Goal: Transaction & Acquisition: Purchase product/service

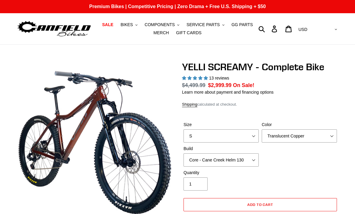
select select "highest-rating"
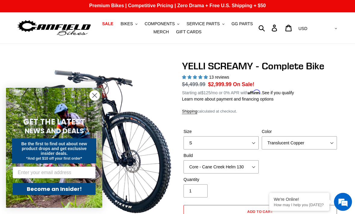
scroll to position [1, 0]
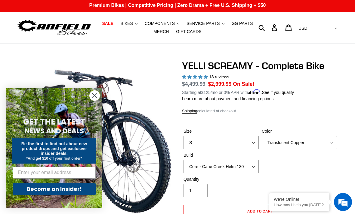
click at [96, 98] on icon "Close dialog" at bounding box center [95, 96] width 4 height 4
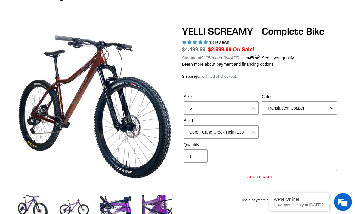
scroll to position [41, 0]
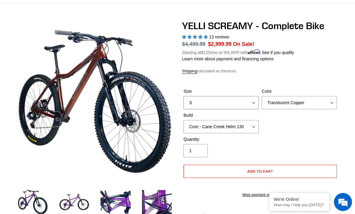
click at [252, 108] on select "S M L XL" at bounding box center [220, 102] width 75 height 13
select select "M"
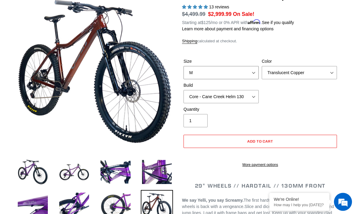
scroll to position [71, 0]
click at [252, 98] on select "Core - Cane Creek Helm 130 Pro - Cane Creek Helm 130 Core - Fox 34 SL Factory G…" at bounding box center [220, 96] width 75 height 13
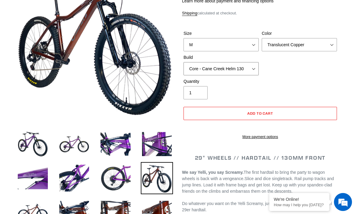
scroll to position [99, 0]
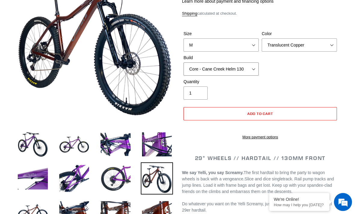
click at [254, 73] on select "Core - Cane Creek Helm 130 Pro - Cane Creek Helm 130 Core - Fox 34 SL Factory G…" at bounding box center [220, 69] width 75 height 13
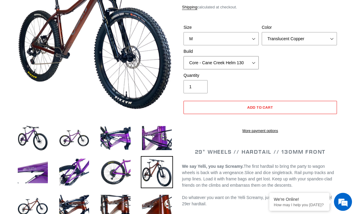
scroll to position [105, 0]
click at [253, 67] on select "Core - Cane Creek Helm 130 Pro - Cane Creek Helm 130 Core - Fox 34 SL Factory G…" at bounding box center [220, 62] width 75 height 13
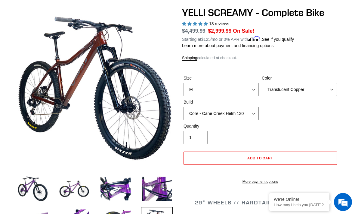
scroll to position [54, 0]
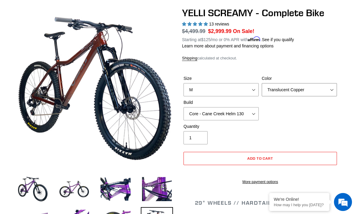
click at [333, 89] on select "Translucent Copper Purple Haze Raw" at bounding box center [299, 89] width 75 height 13
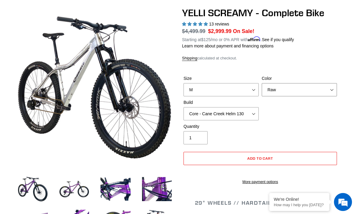
click at [332, 89] on select "Translucent Copper Purple Haze Raw" at bounding box center [299, 89] width 75 height 13
select select "Translucent Copper"
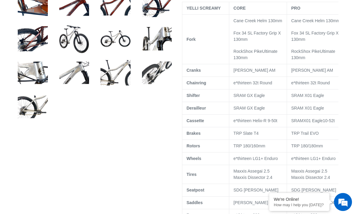
scroll to position [336, 0]
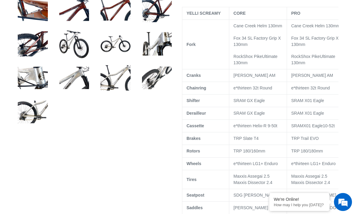
click at [120, 47] on img at bounding box center [115, 44] width 32 height 32
click at [185, 145] on td "Brakes" at bounding box center [205, 139] width 47 height 13
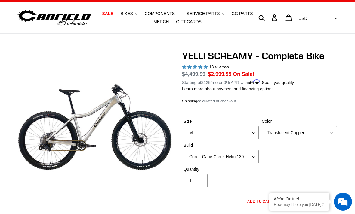
scroll to position [11, 0]
click at [135, 14] on button "BIKES .cls-1{fill:#231f20}" at bounding box center [129, 14] width 23 height 8
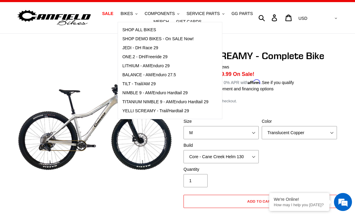
click at [185, 37] on span "SHOP DEMO BIKES - On SALE Now!" at bounding box center [157, 38] width 71 height 5
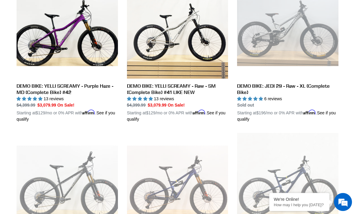
scroll to position [657, 0]
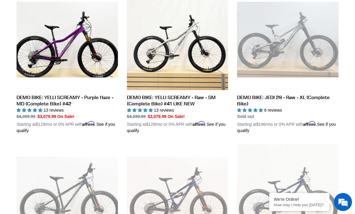
click at [52, 36] on link "DEMO BIKE: YELLI SCREAMY - Purple Haze - MD (Complete Bike) #42" at bounding box center [67, 61] width 101 height 145
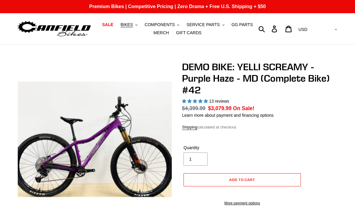
select select "highest-rating"
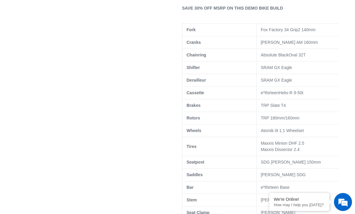
scroll to position [366, 0]
